Goal: Go to known website: Access a specific website the user already knows

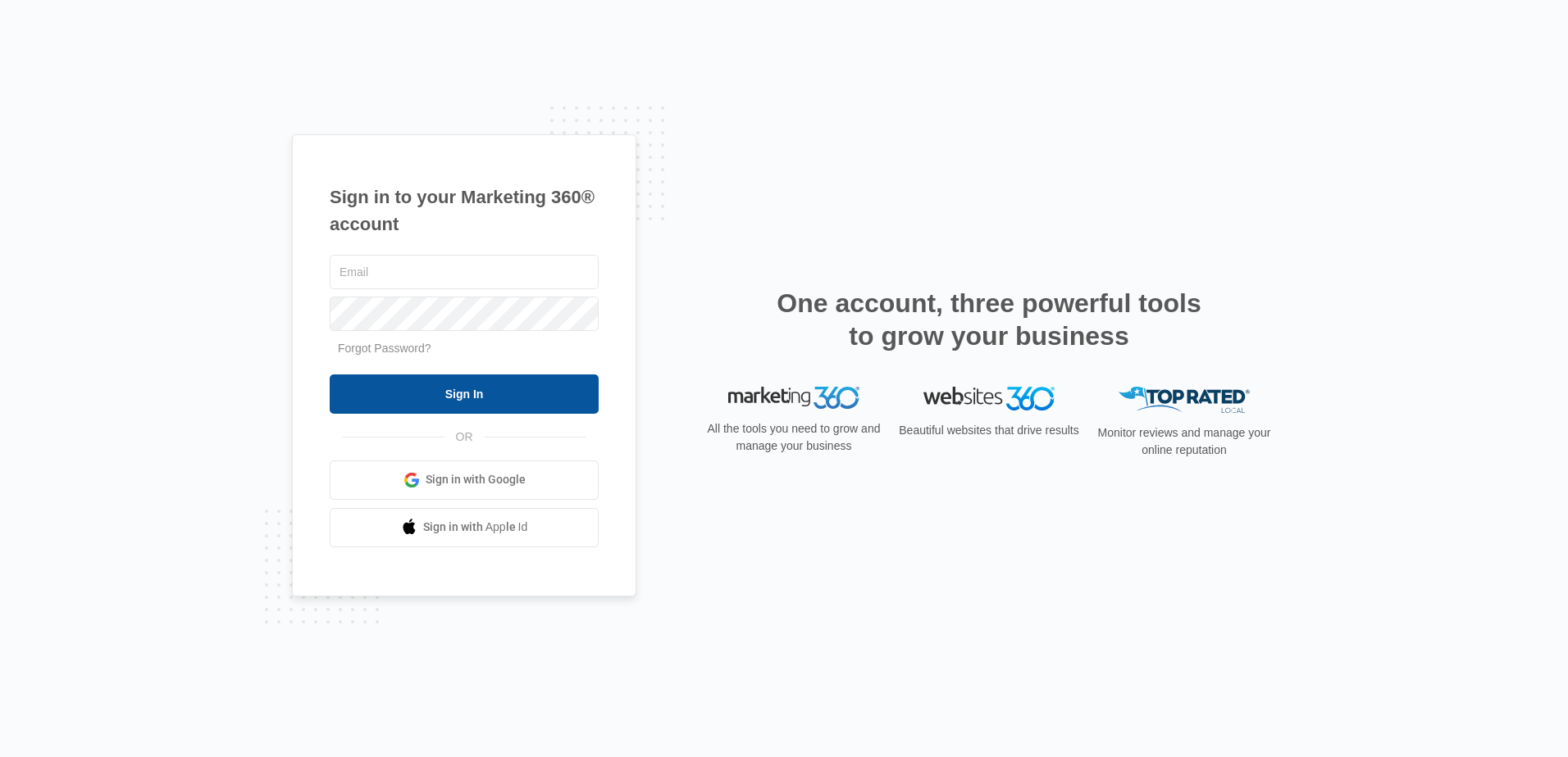
type input "[EMAIL_ADDRESS][DOMAIN_NAME]"
click at [485, 382] on input "Sign In" at bounding box center [464, 395] width 269 height 40
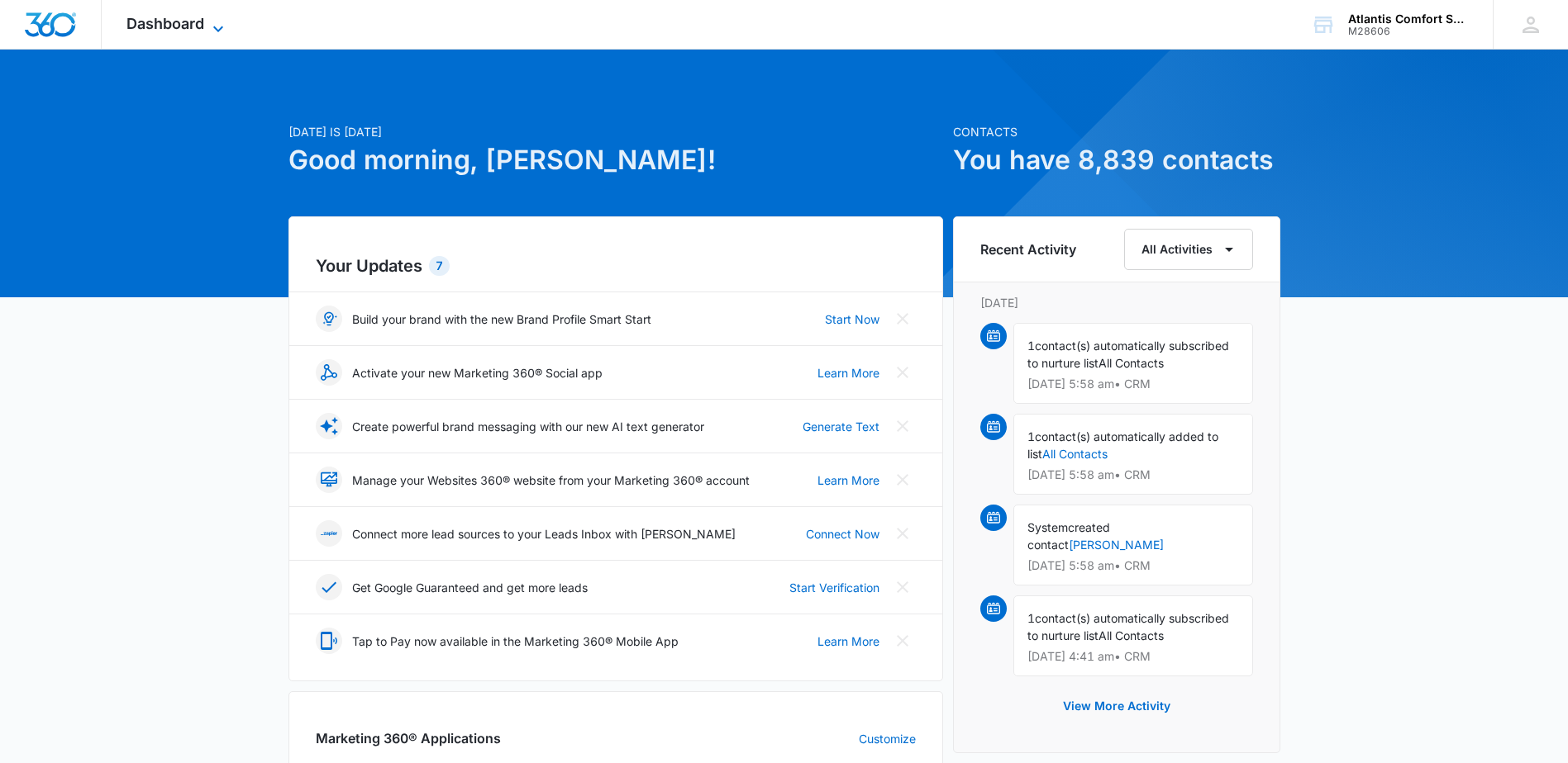
click at [213, 29] on icon at bounding box center [217, 28] width 20 height 20
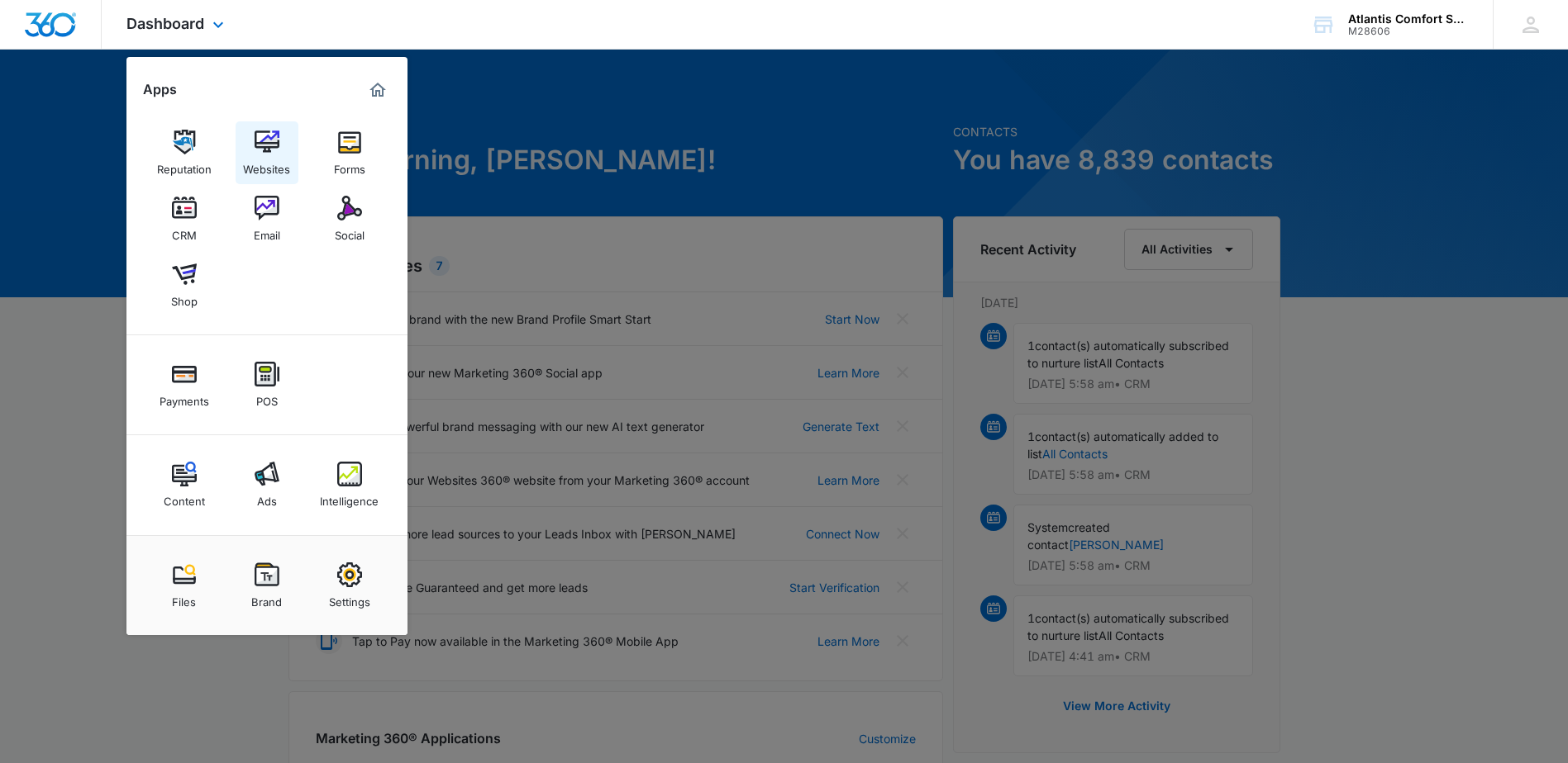
click at [259, 152] on img at bounding box center [267, 142] width 25 height 25
